Goal: Information Seeking & Learning: Learn about a topic

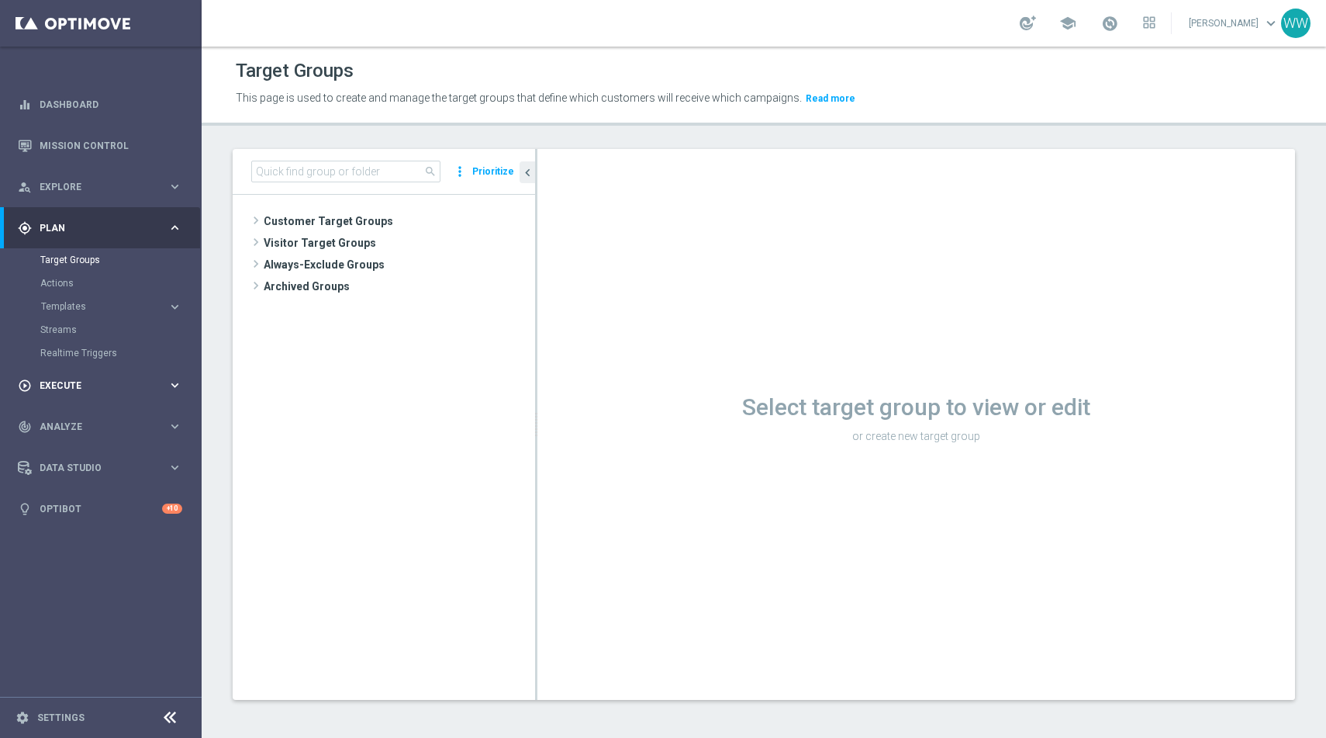
click at [61, 387] on span "Execute" at bounding box center [104, 385] width 128 height 9
click at [57, 351] on div "track_changes Analyze" at bounding box center [93, 357] width 150 height 14
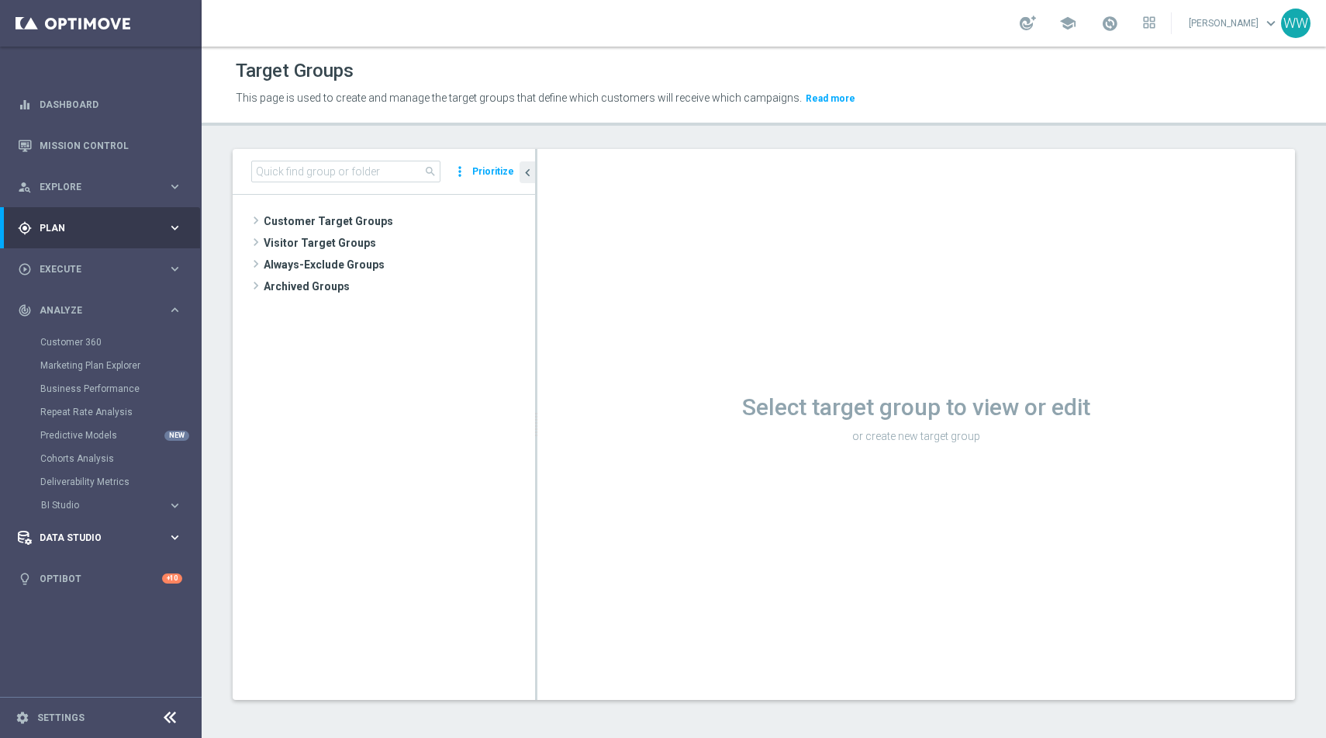
click at [46, 533] on span "Data Studio" at bounding box center [104, 537] width 128 height 9
click at [65, 324] on div "track_changes Analyze keyboard_arrow_right" at bounding box center [100, 309] width 200 height 41
click at [71, 221] on div "gps_fixed Plan" at bounding box center [93, 228] width 150 height 14
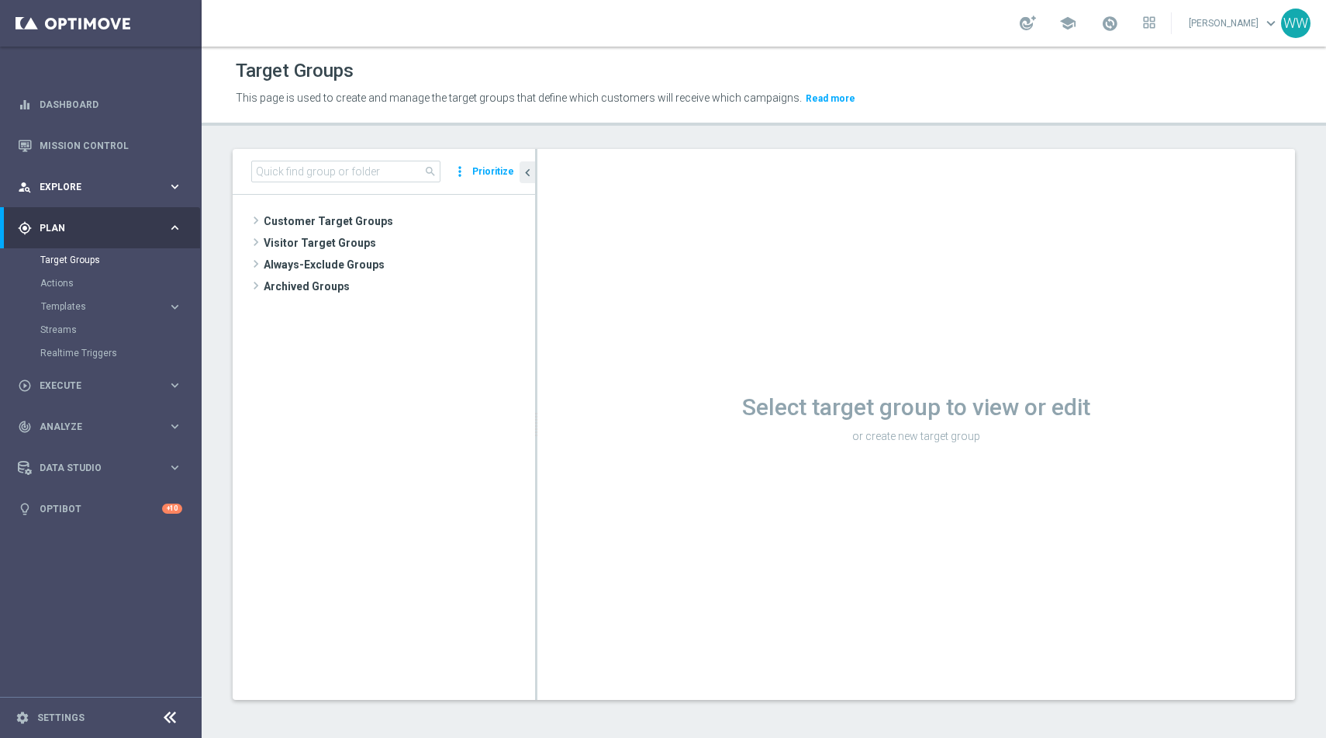
click at [71, 189] on span "Explore" at bounding box center [104, 186] width 128 height 9
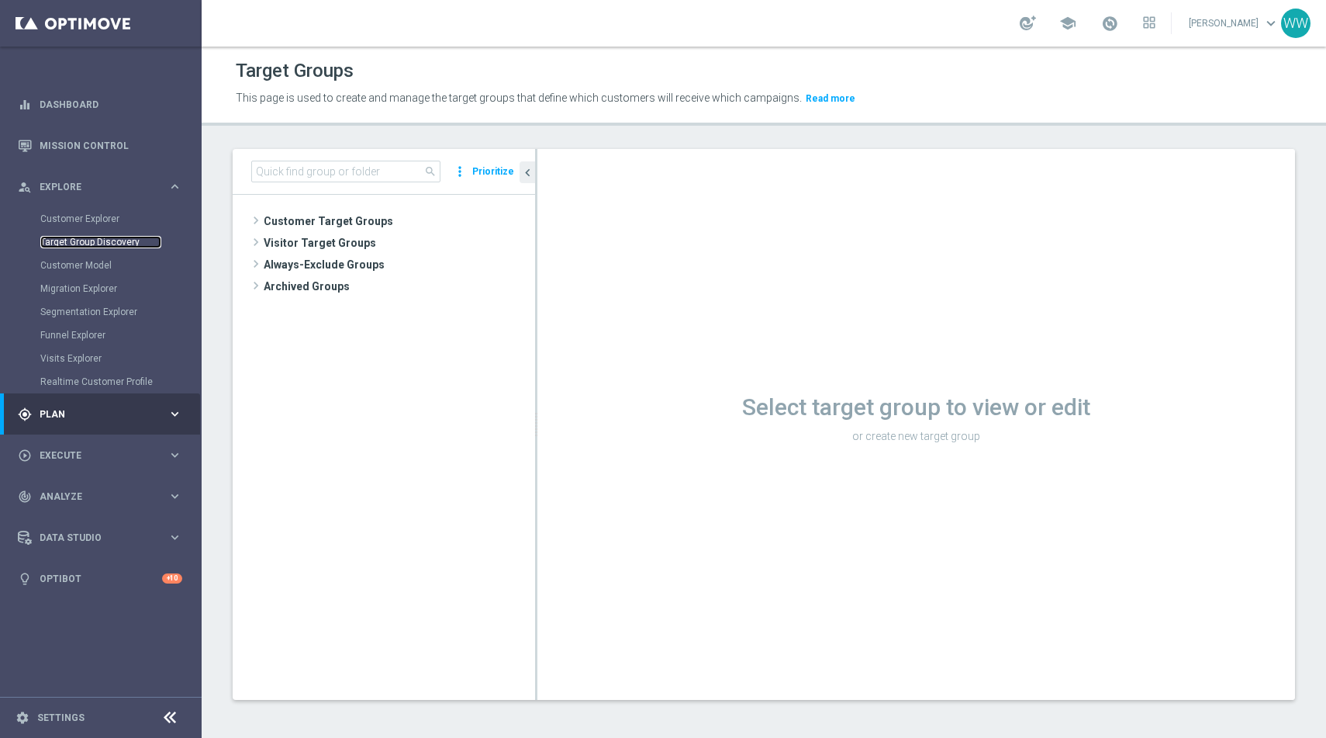
click at [71, 243] on link "Target Group Discovery" at bounding box center [100, 242] width 121 height 12
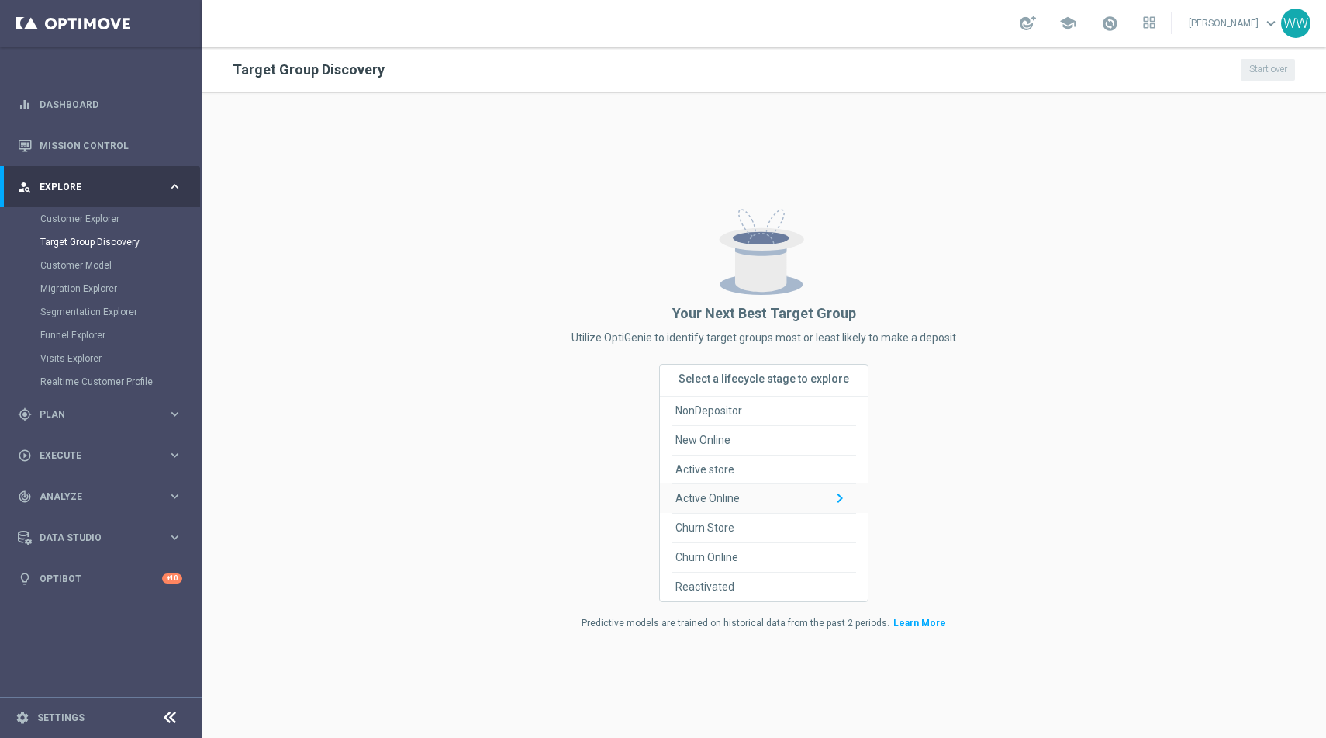
click at [736, 496] on span "Active Online" at bounding box center [708, 498] width 64 height 29
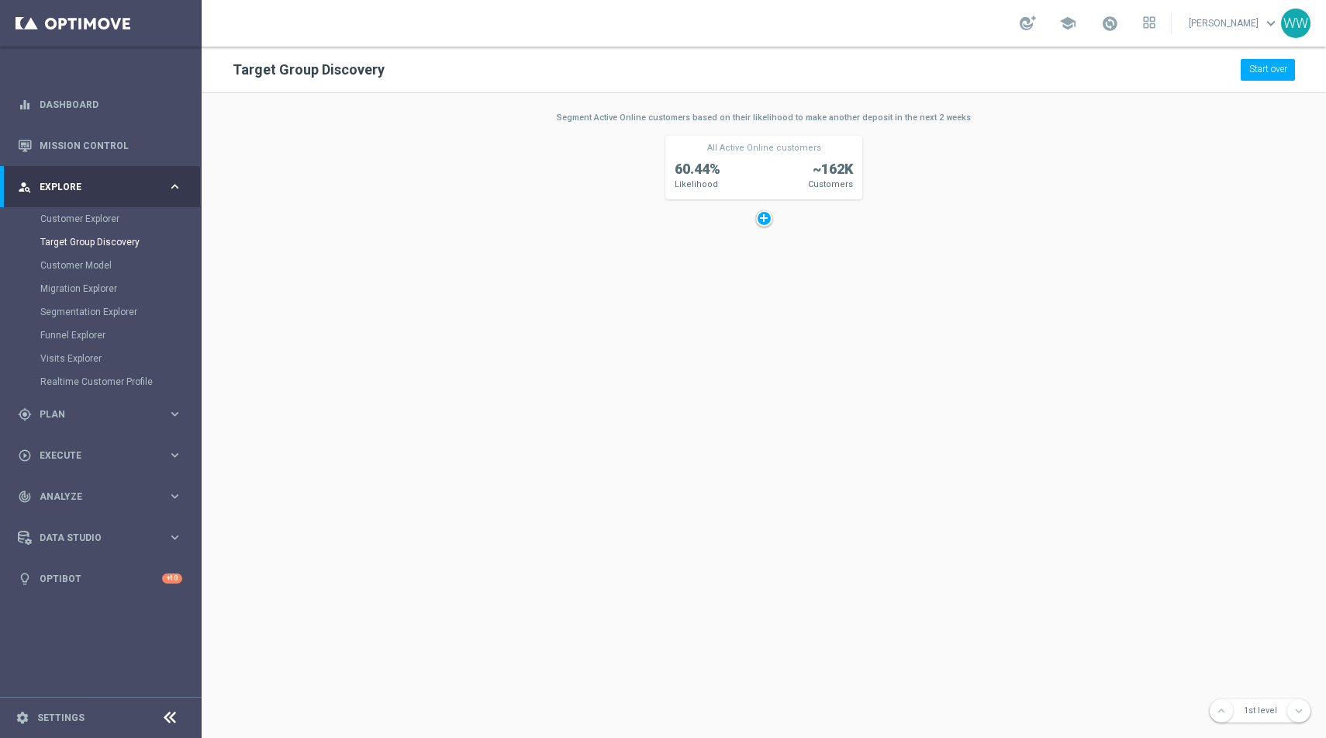
click at [843, 175] on span "~162K" at bounding box center [833, 169] width 40 height 19
click at [689, 182] on span "Likelihood" at bounding box center [696, 184] width 43 height 12
click at [665, 117] on div "Segment Active Online customers based on their likelihood to make another depos…" at bounding box center [763, 118] width 197 height 12
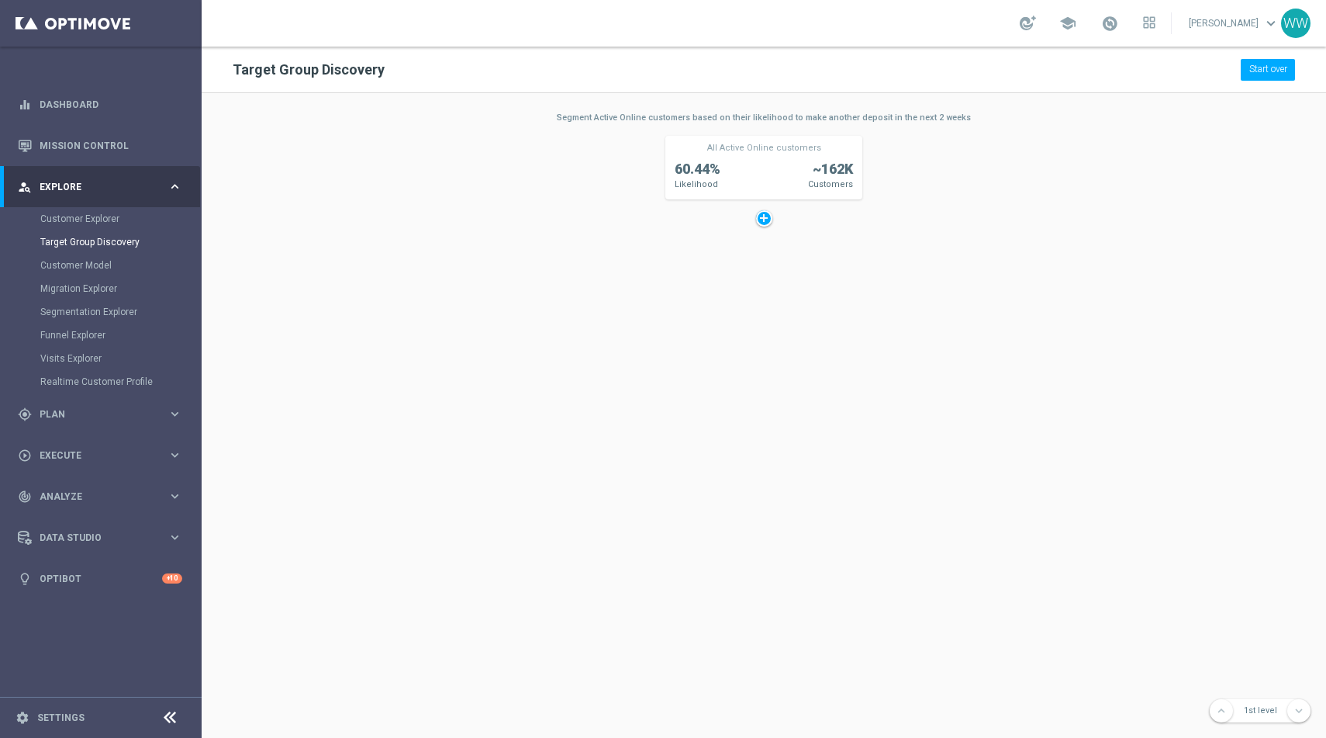
click at [690, 112] on div "Segment Active Online customers based on their likelihood to make another depos…" at bounding box center [763, 118] width 197 height 12
click at [731, 129] on div "33.50% Likelihood ~81.59K Customers Number of Deposits, Last Two Weeks <= 1 1 L…" at bounding box center [772, 474] width 1140 height 762
click at [731, 125] on div "33.50% Likelihood ~81.59K Customers Number of Deposits, Last Two Weeks <= 1 1 L…" at bounding box center [772, 474] width 1140 height 762
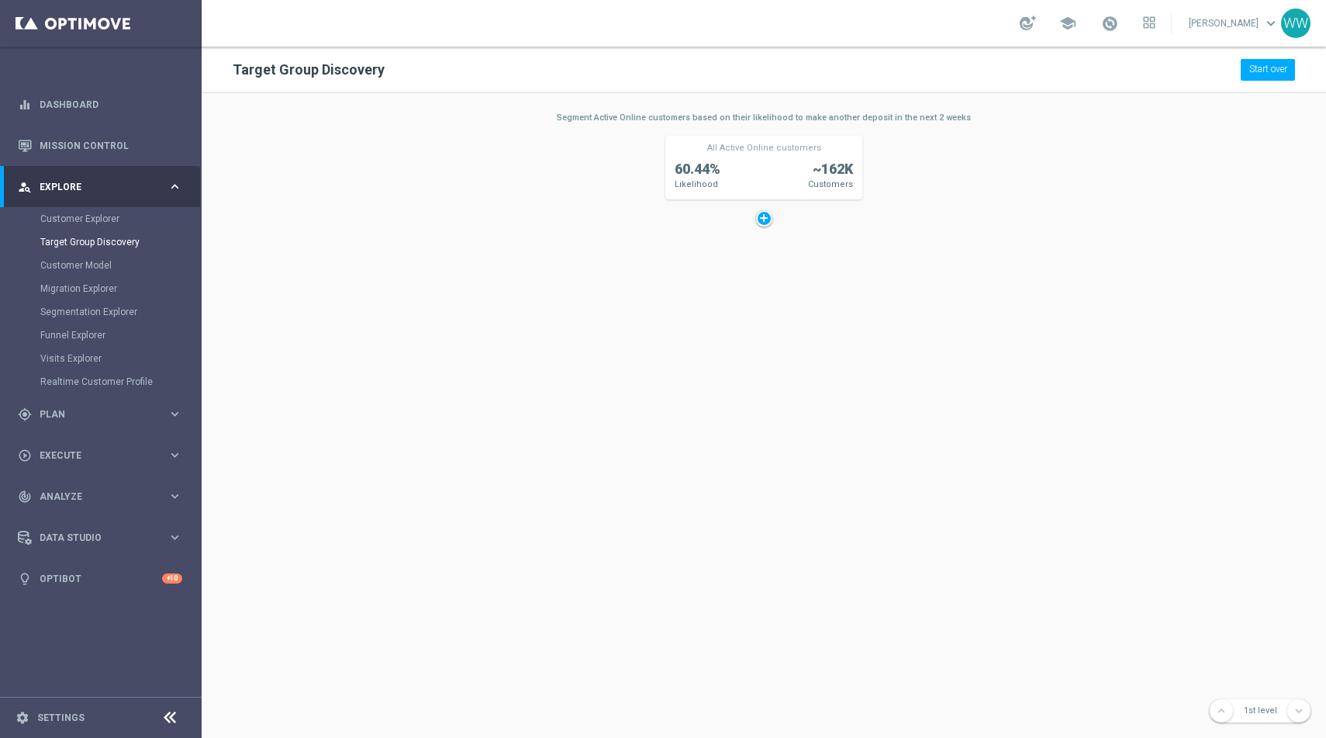
click at [731, 125] on div "33.50% Likelihood ~81.59K Customers Number of Deposits, Last Two Weeks <= 1 1 L…" at bounding box center [772, 474] width 1140 height 762
click at [764, 219] on div at bounding box center [764, 218] width 16 height 16
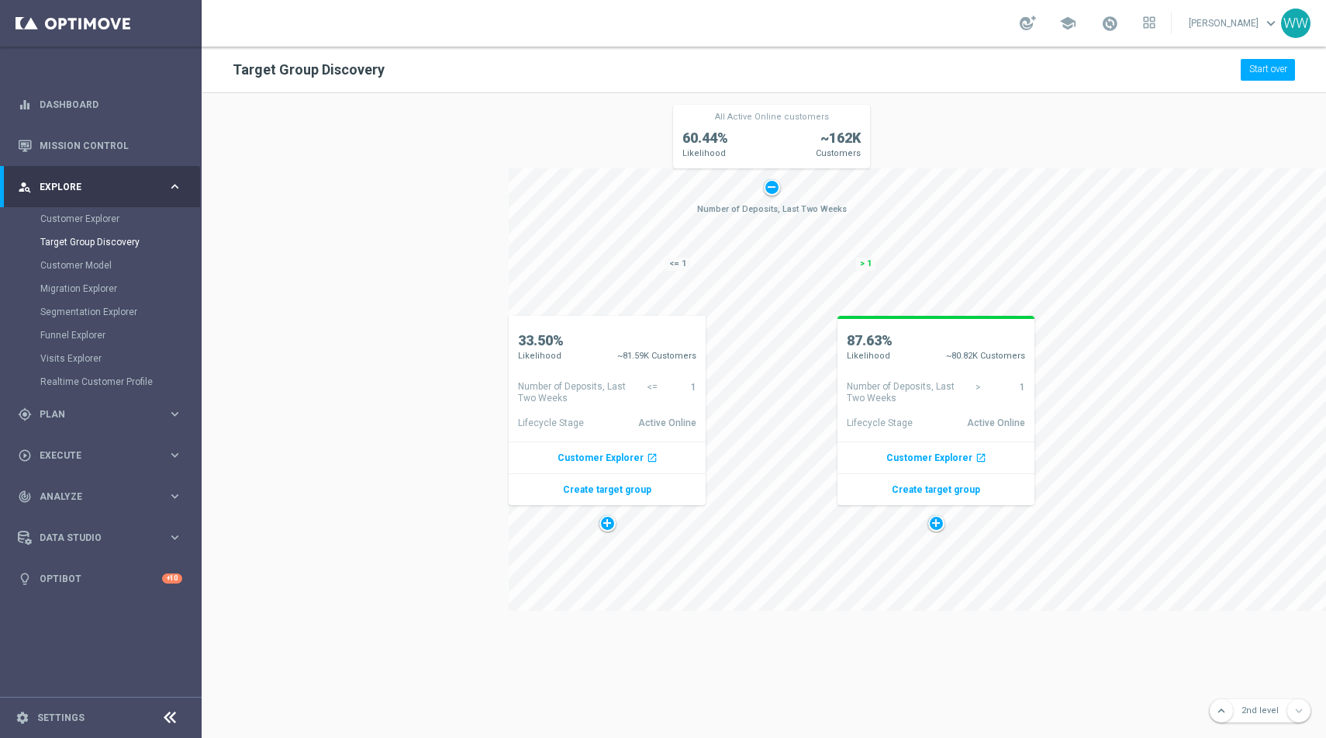
scroll to position [0, 3]
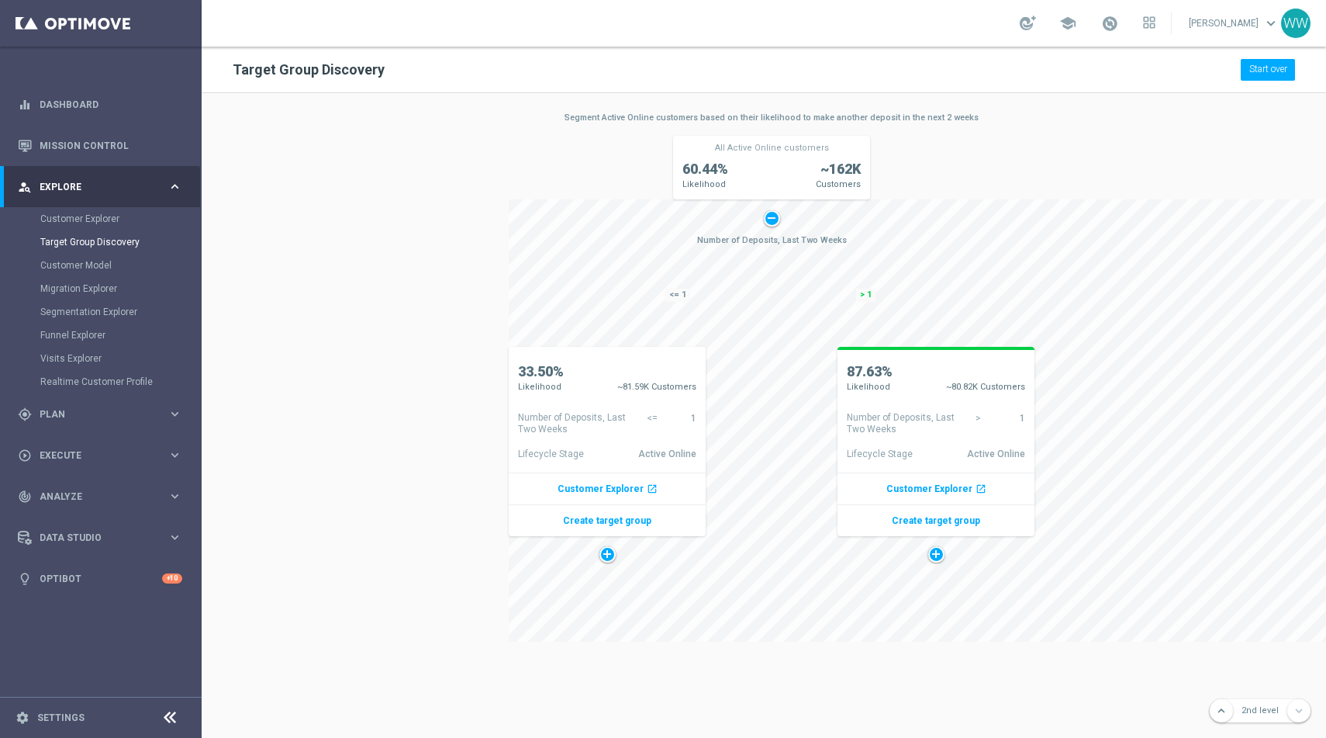
click at [875, 418] on span "Number of Deposits, Last Two Weeks" at bounding box center [908, 423] width 123 height 23
click at [559, 420] on span "Number of Deposits, Last Two Weeks" at bounding box center [579, 423] width 123 height 23
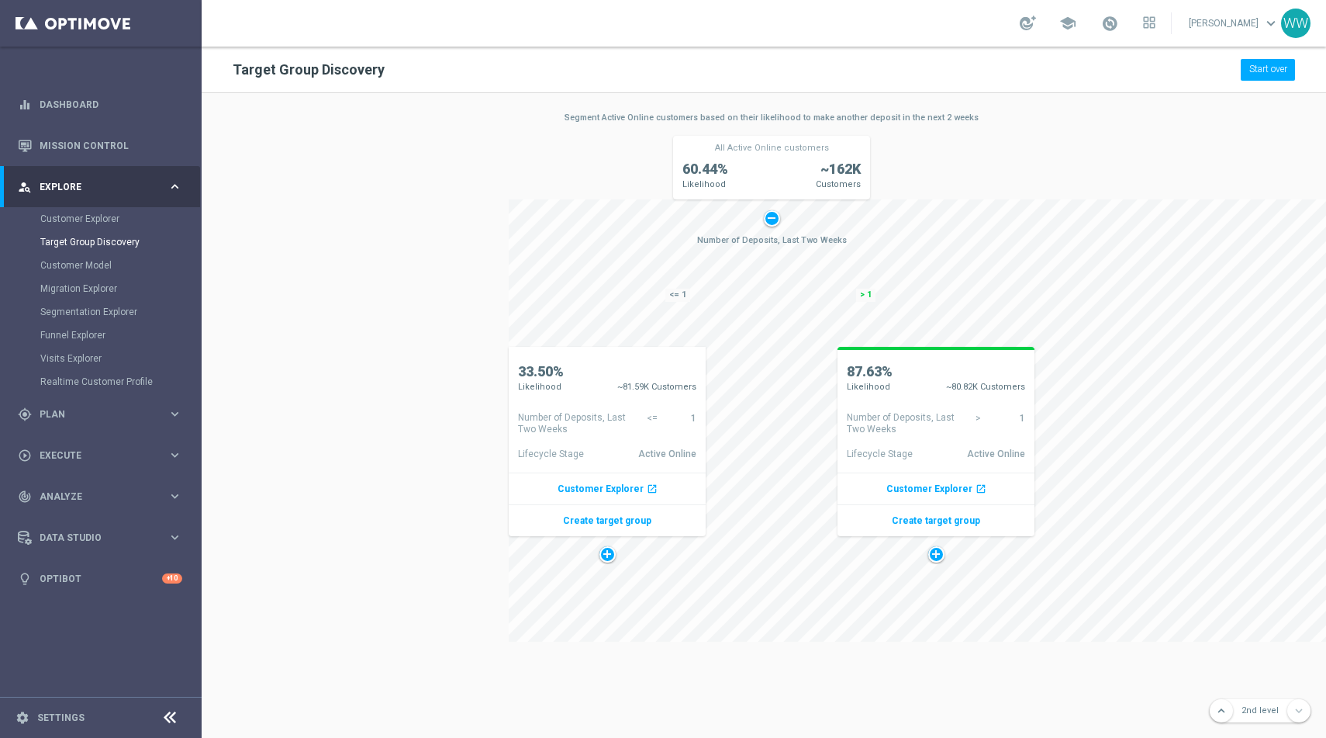
click at [559, 420] on span "Number of Deposits, Last Two Weeks" at bounding box center [579, 423] width 123 height 23
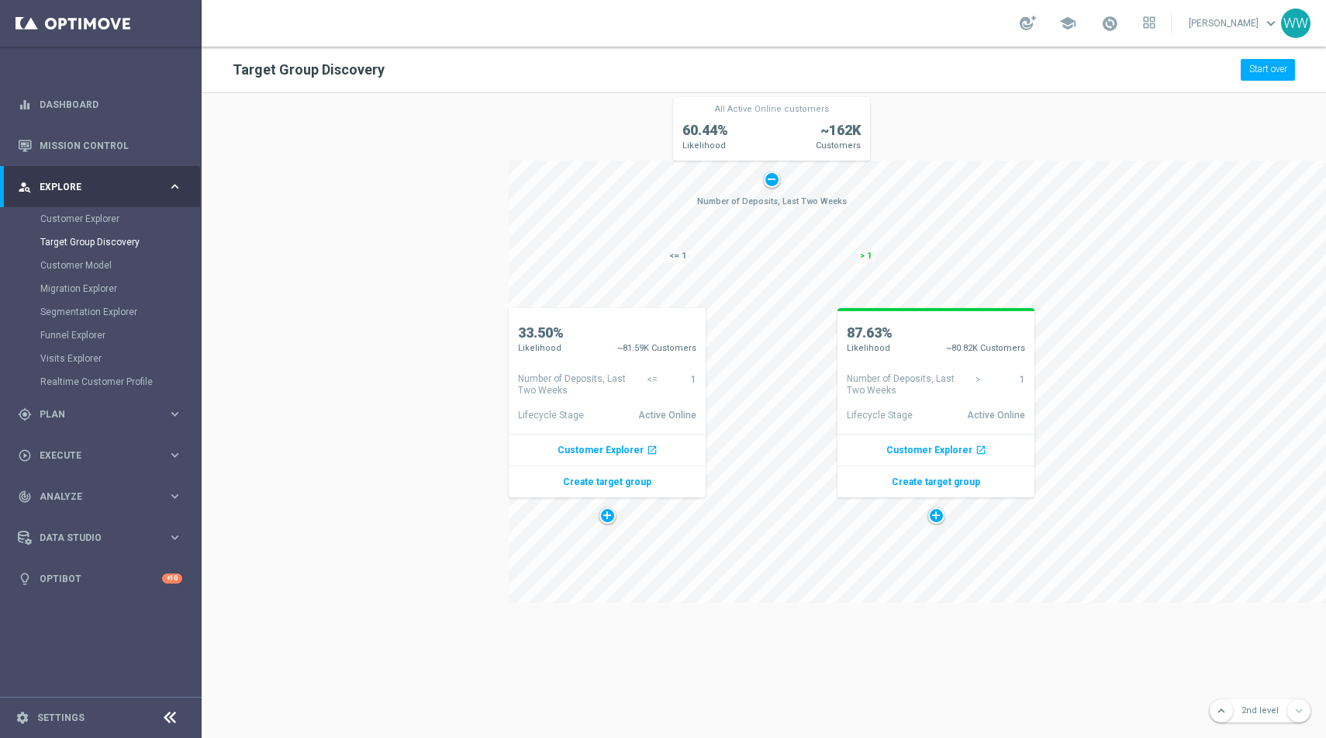
click at [610, 514] on div at bounding box center [608, 515] width 16 height 16
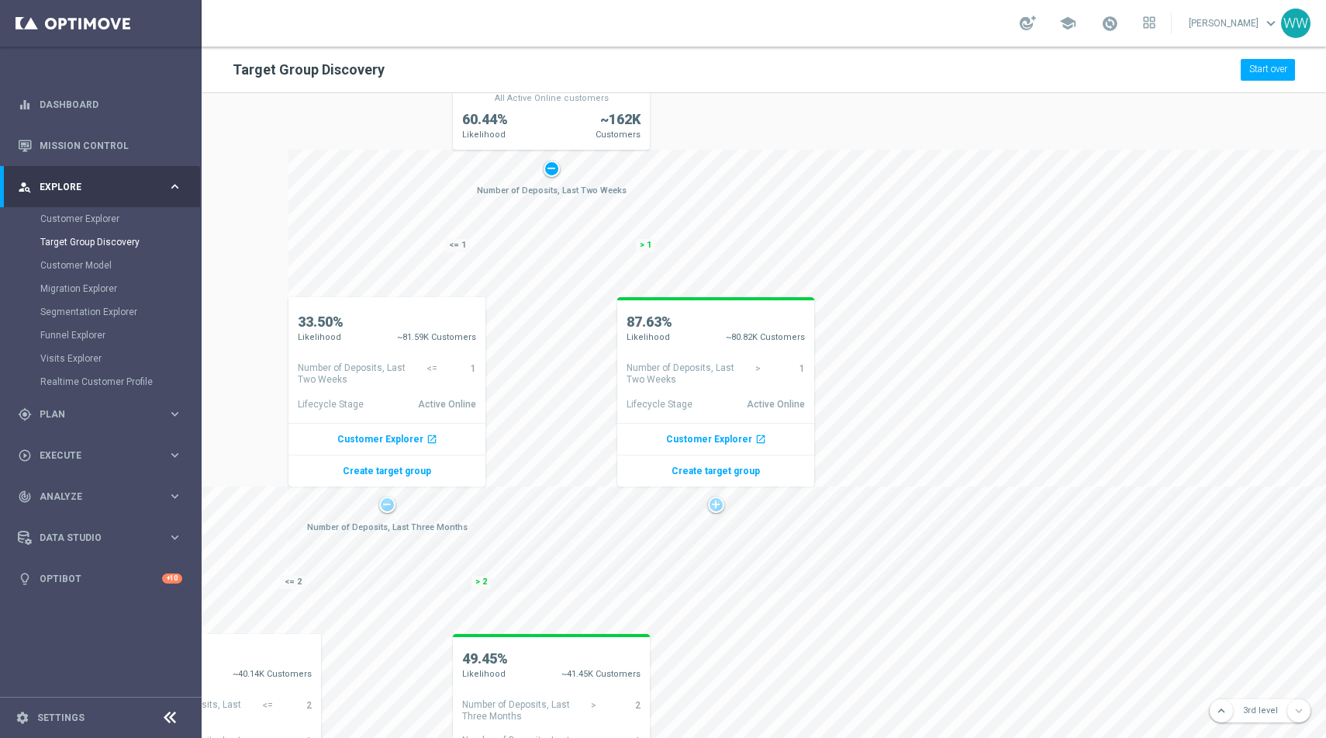
scroll to position [0, 388]
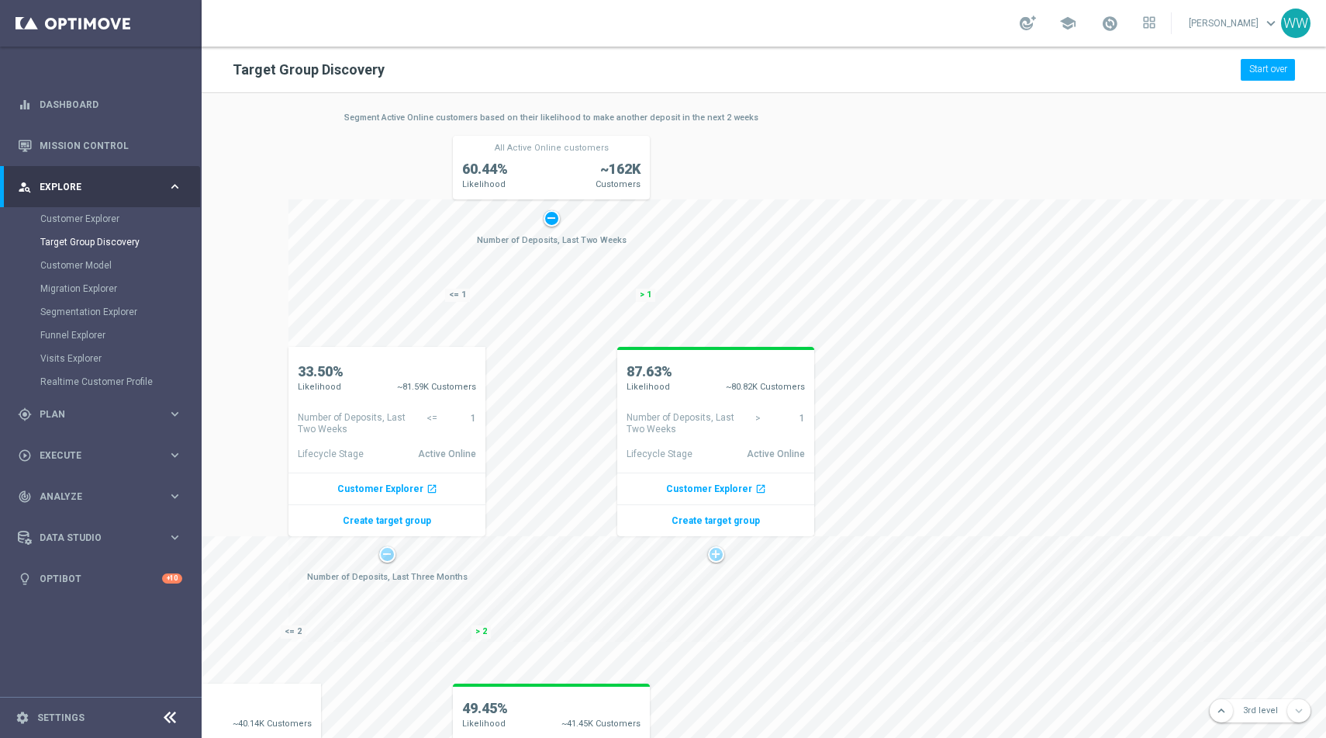
click at [714, 551] on div at bounding box center [716, 554] width 16 height 16
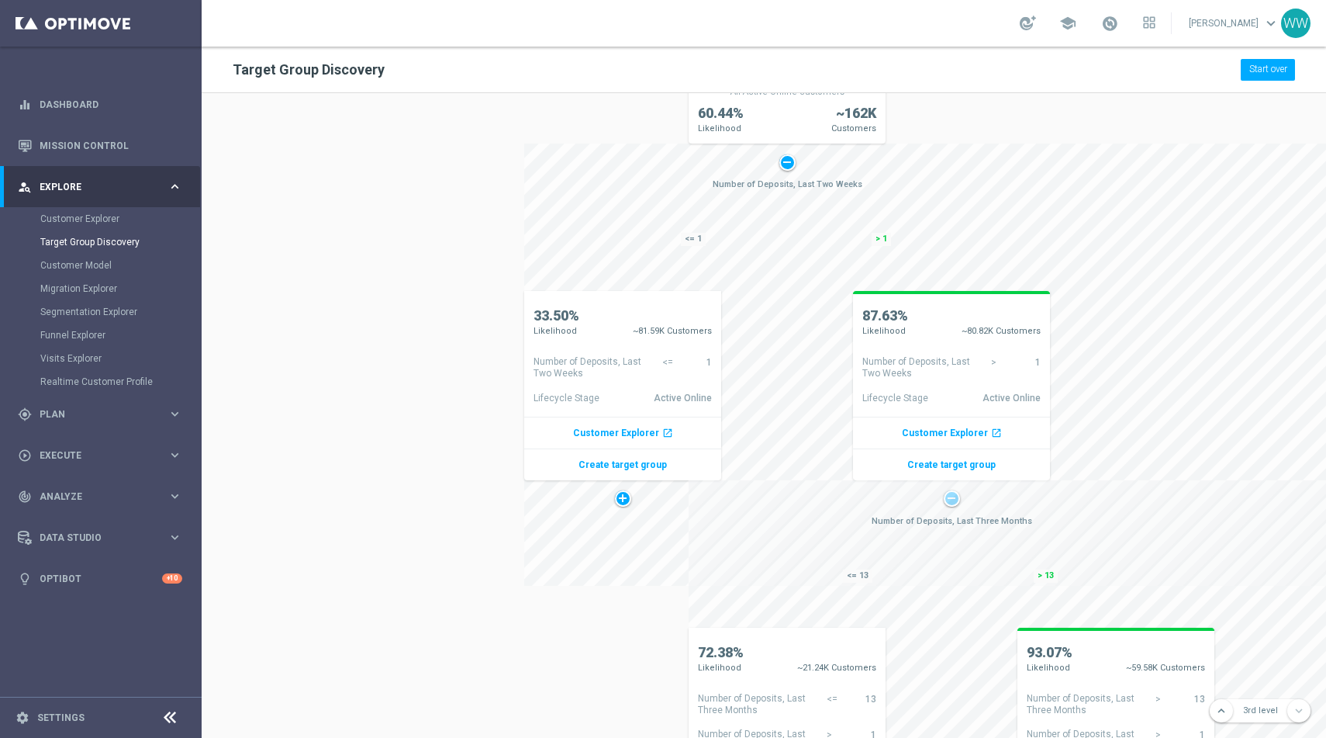
scroll to position [60, 152]
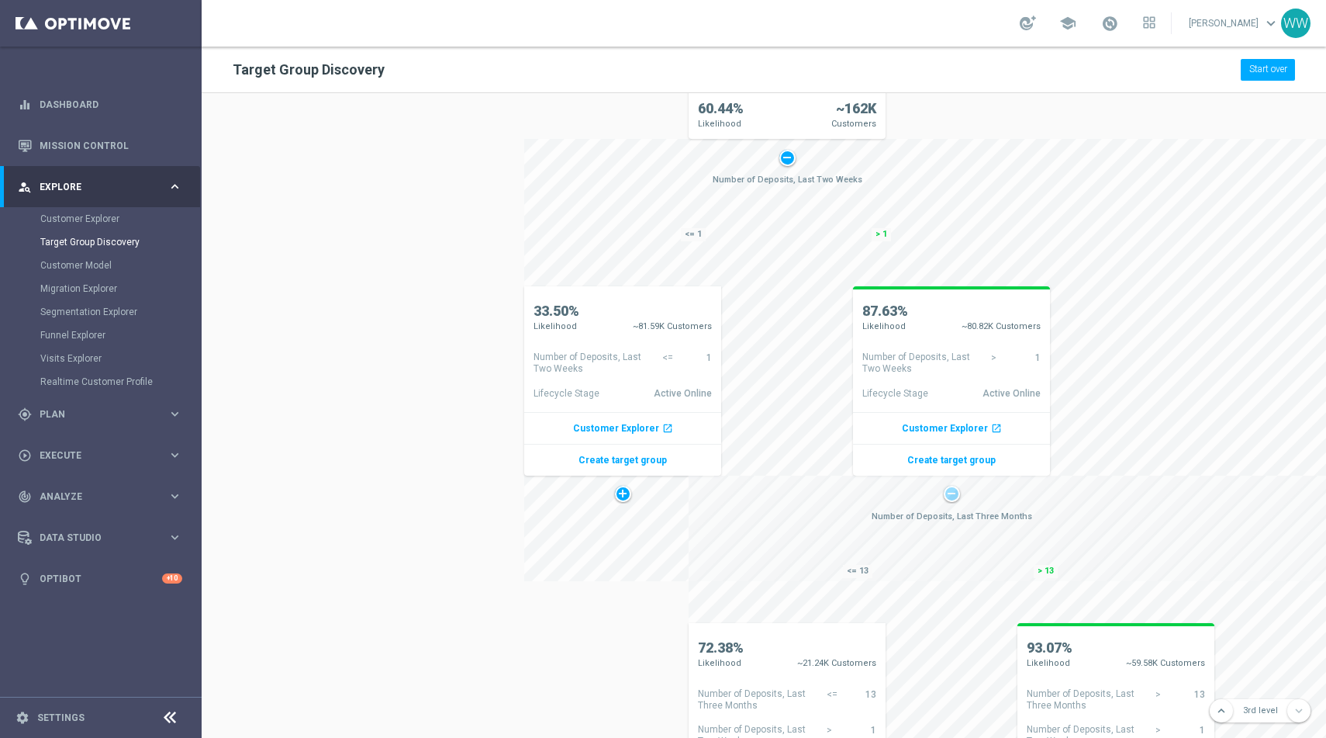
click at [940, 433] on p "Customer Explorer open_in_new" at bounding box center [951, 428] width 197 height 32
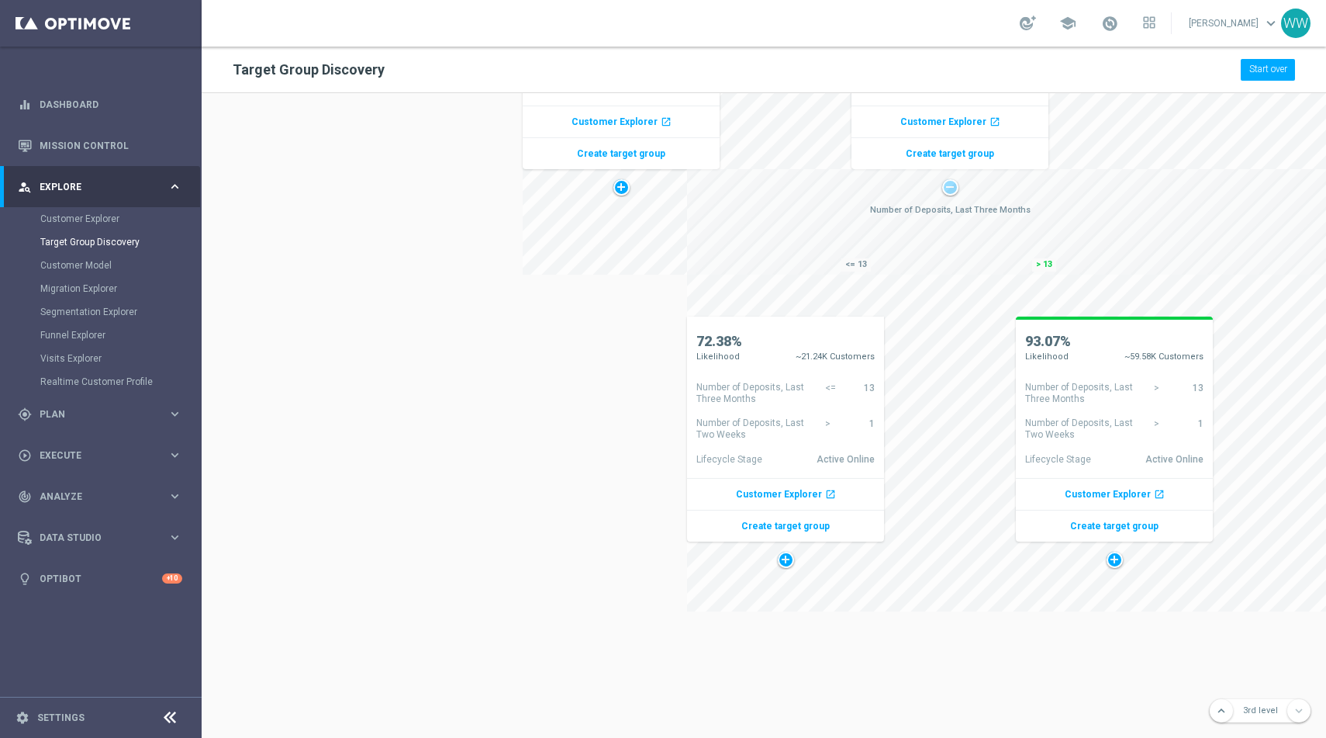
scroll to position [380, 154]
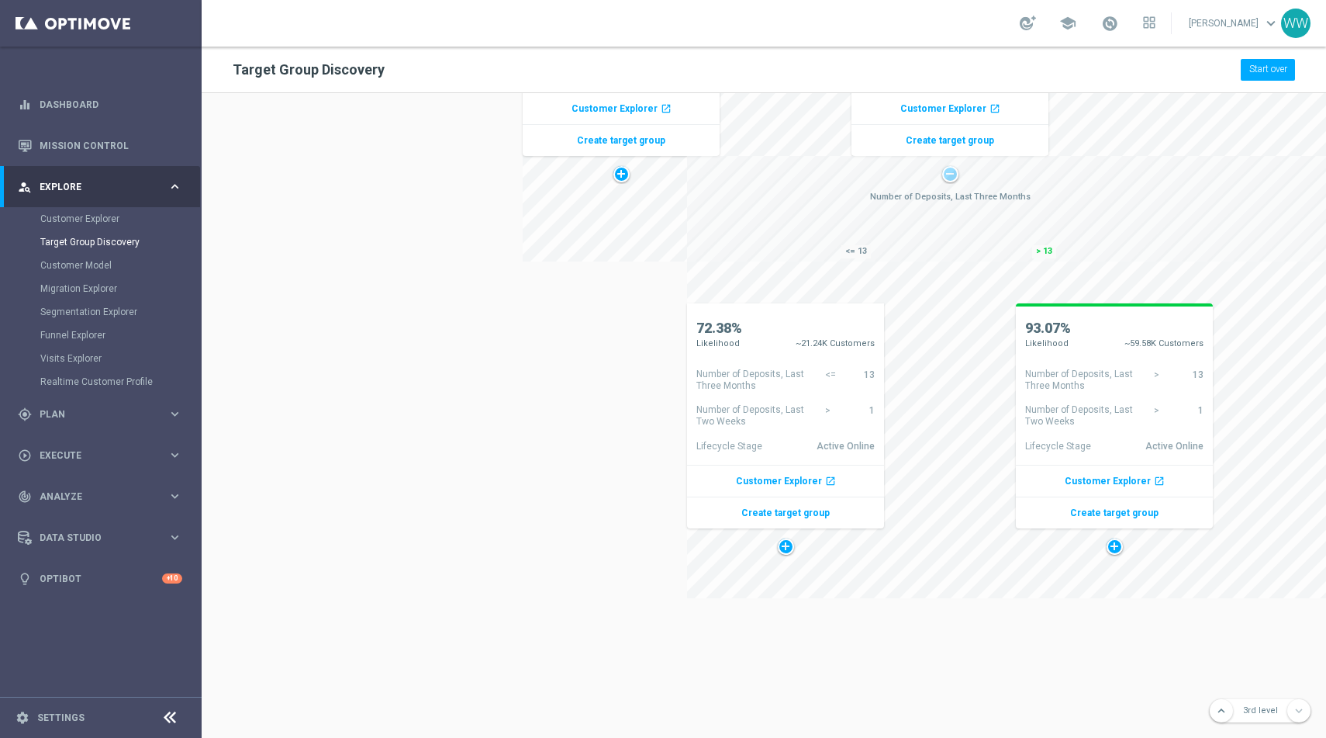
click at [1115, 548] on div at bounding box center [1115, 546] width 16 height 16
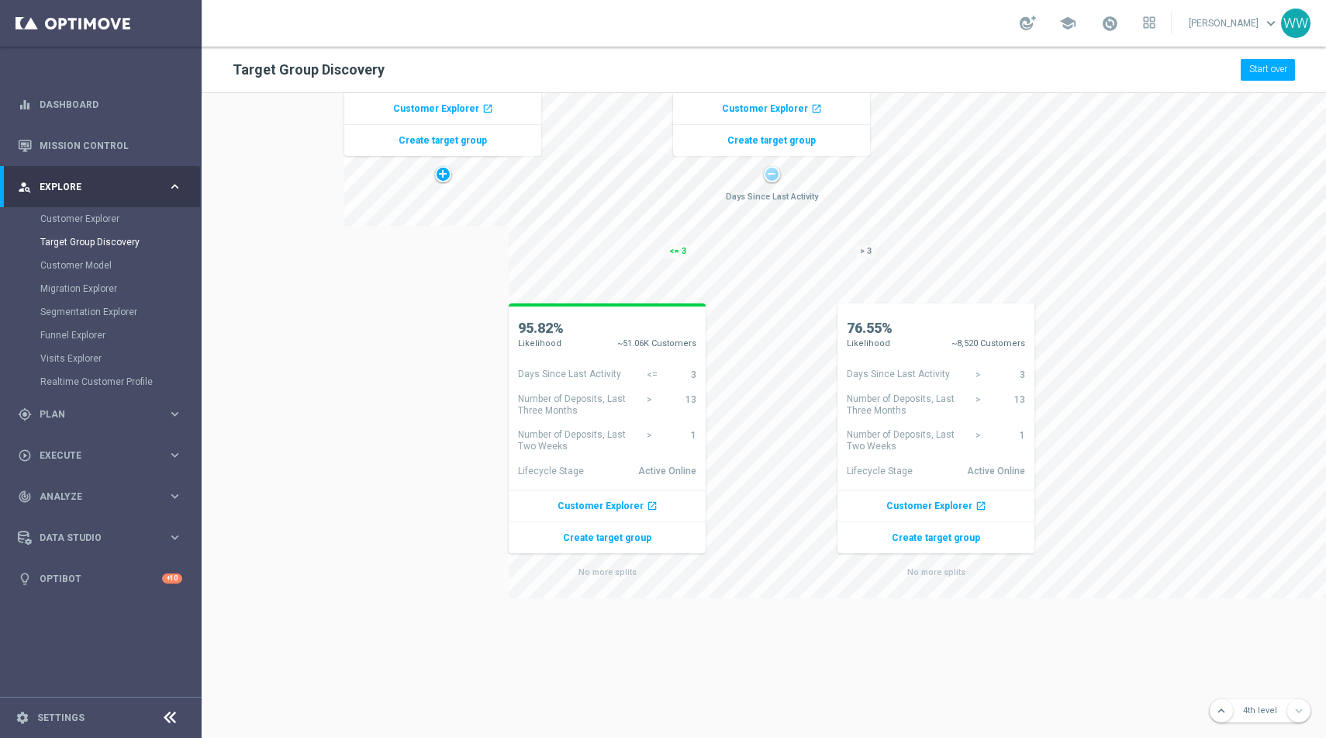
scroll to position [798, 661]
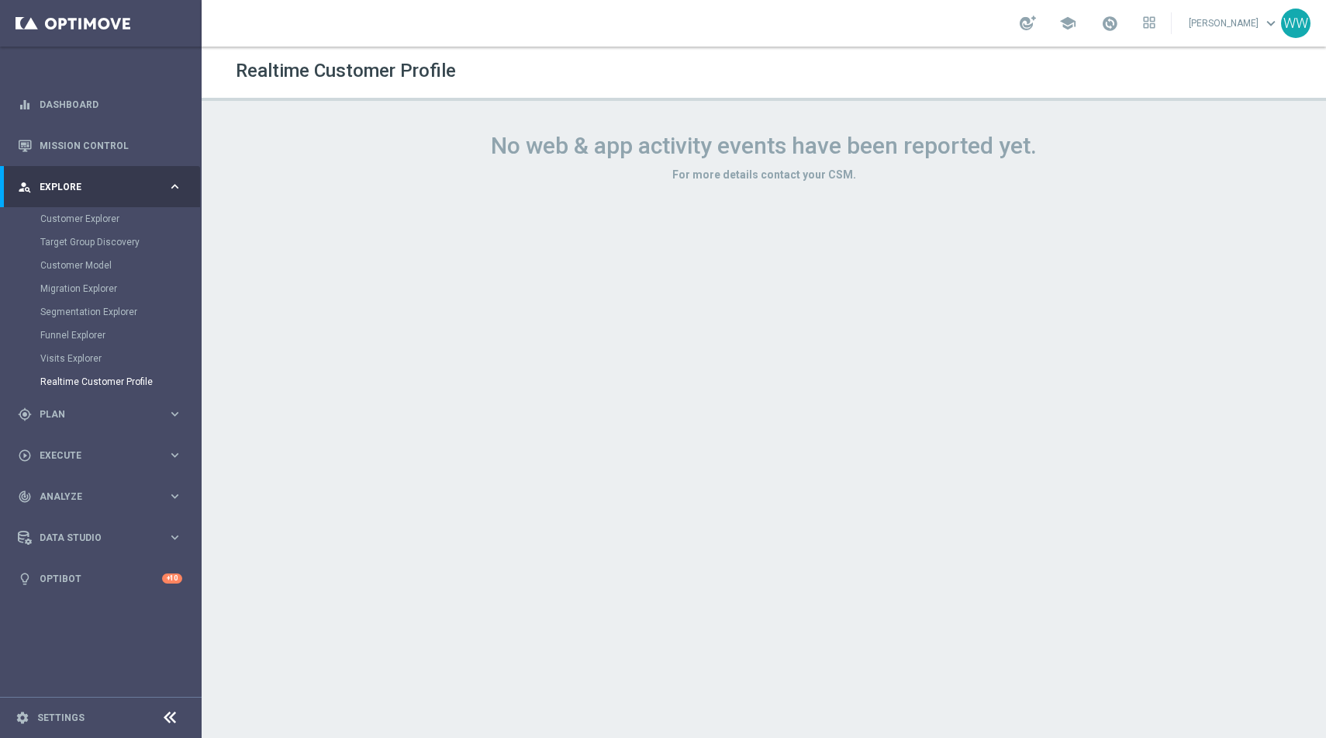
click at [641, 154] on h1 "No web & app activity events have been reported yet." at bounding box center [764, 146] width 1063 height 28
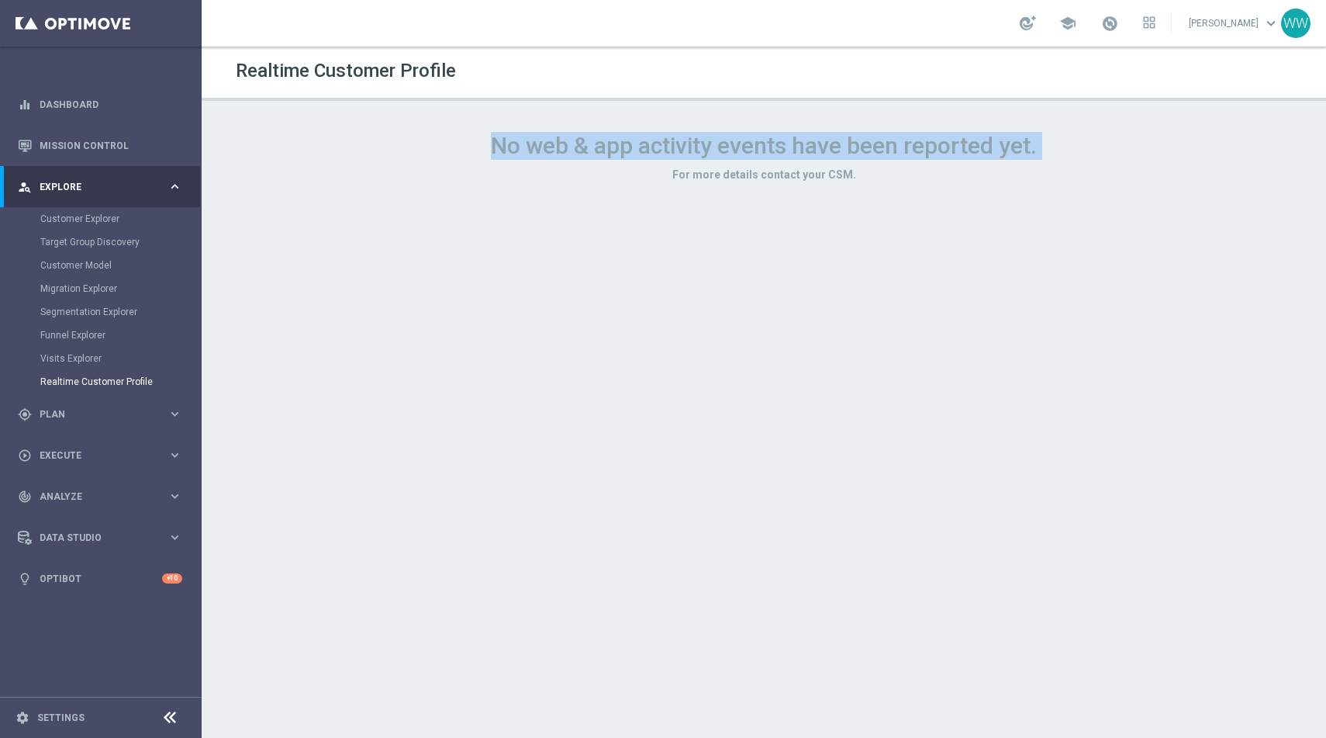
click at [641, 154] on h1 "No web & app activity events have been reported yet." at bounding box center [764, 146] width 1063 height 28
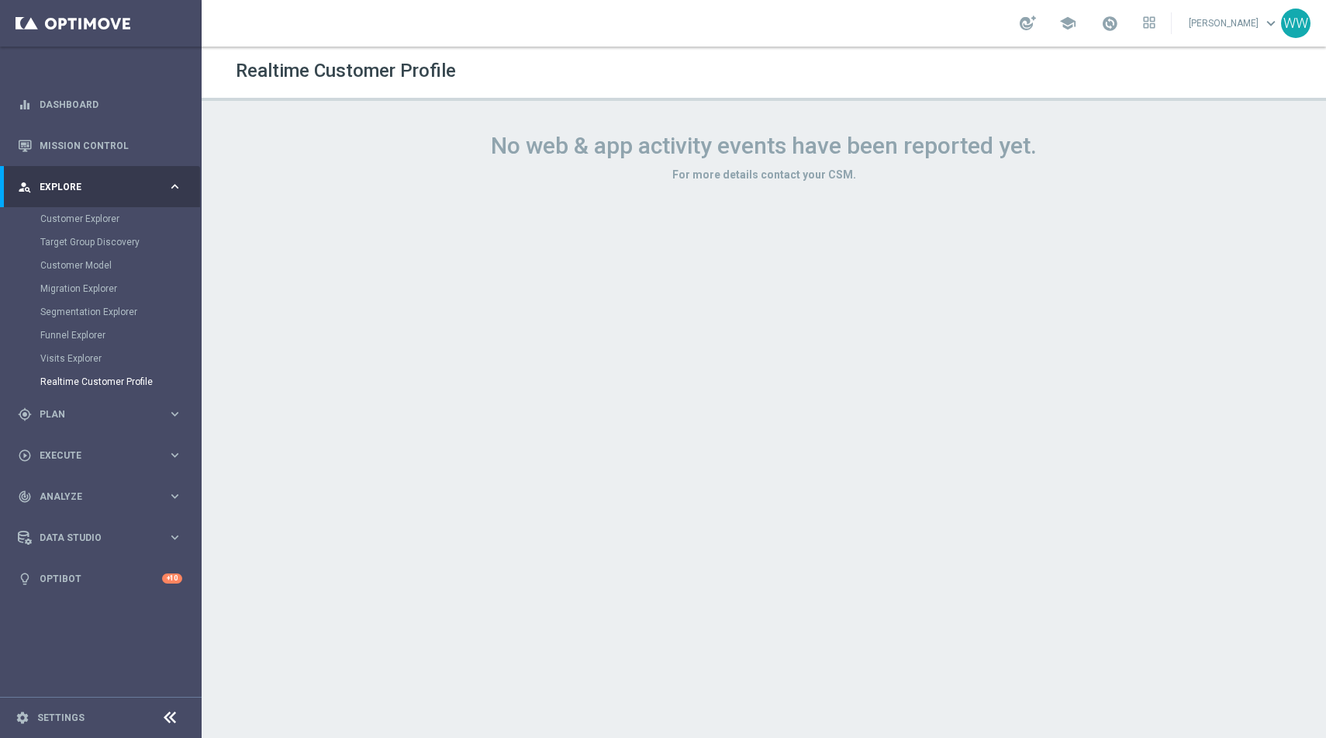
click at [677, 181] on section "No web & app activity events have been reported yet. For more details contact y…" at bounding box center [764, 423] width 1125 height 598
click at [690, 181] on h3 "For more details contact your CSM." at bounding box center [764, 175] width 1063 height 14
click at [625, 143] on h1 "No web & app activity events have been reported yet." at bounding box center [764, 146] width 1063 height 28
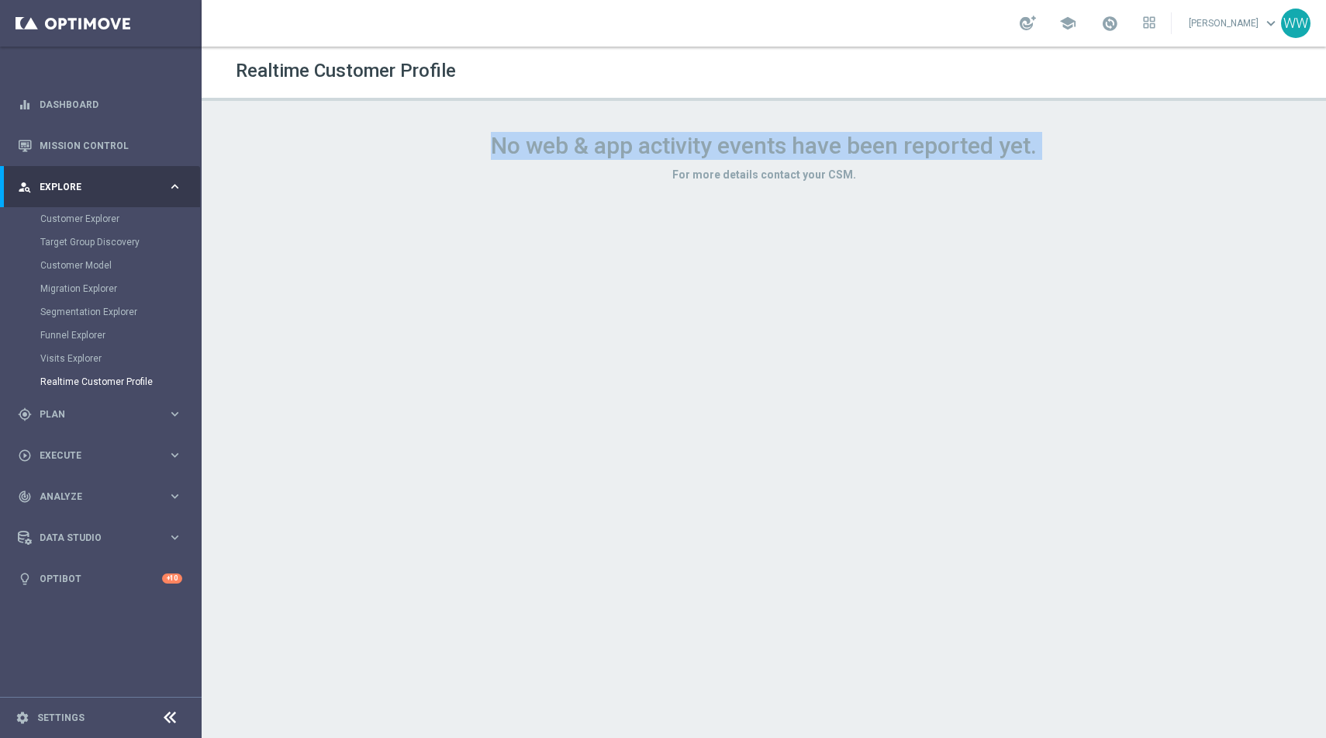
click at [625, 143] on h1 "No web & app activity events have been reported yet." at bounding box center [764, 146] width 1063 height 28
click at [66, 358] on link "Visits Explorer" at bounding box center [100, 358] width 121 height 12
